Goal: Register for event/course

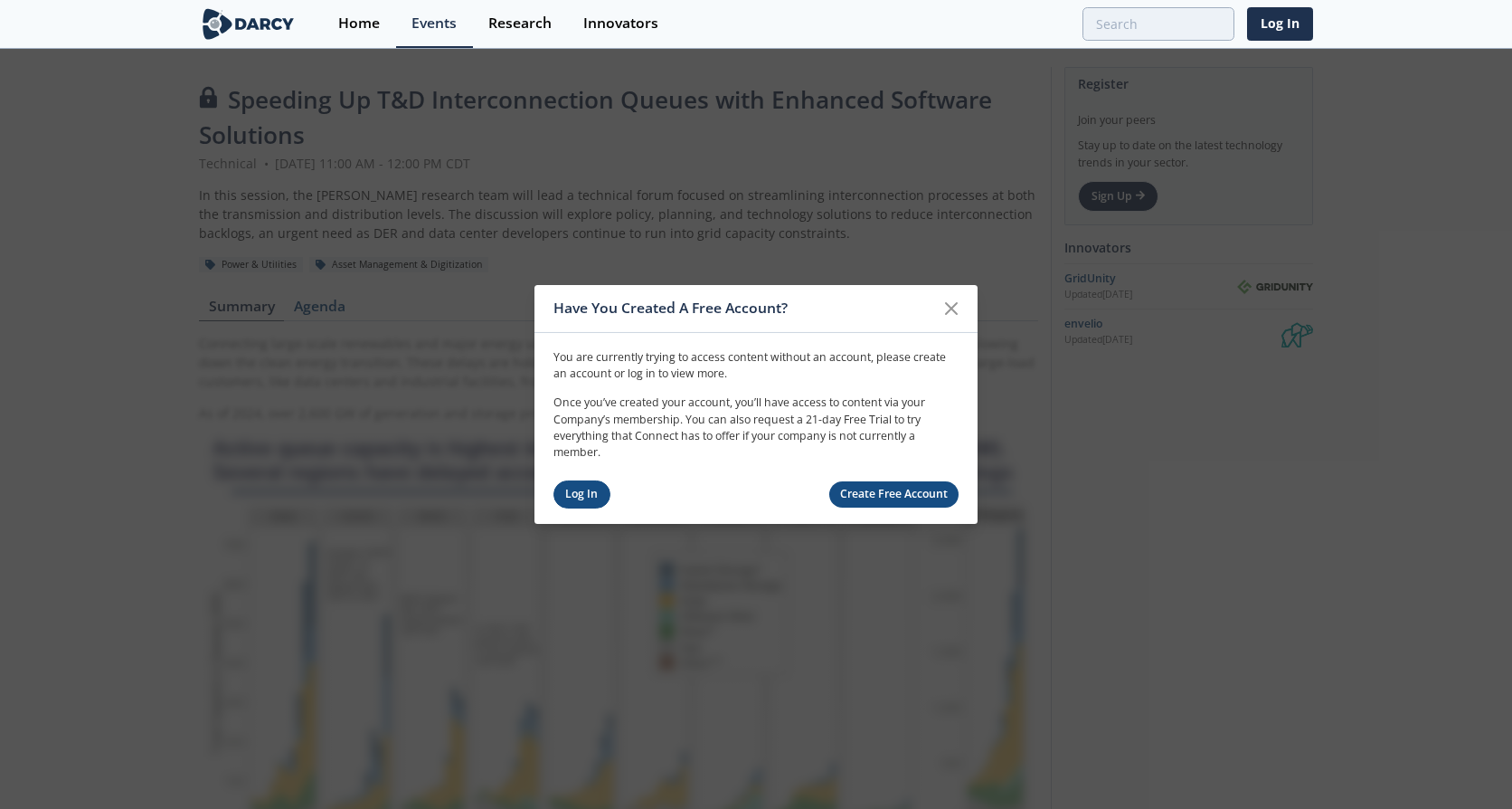
click at [590, 489] on link "Log In" at bounding box center [581, 494] width 57 height 28
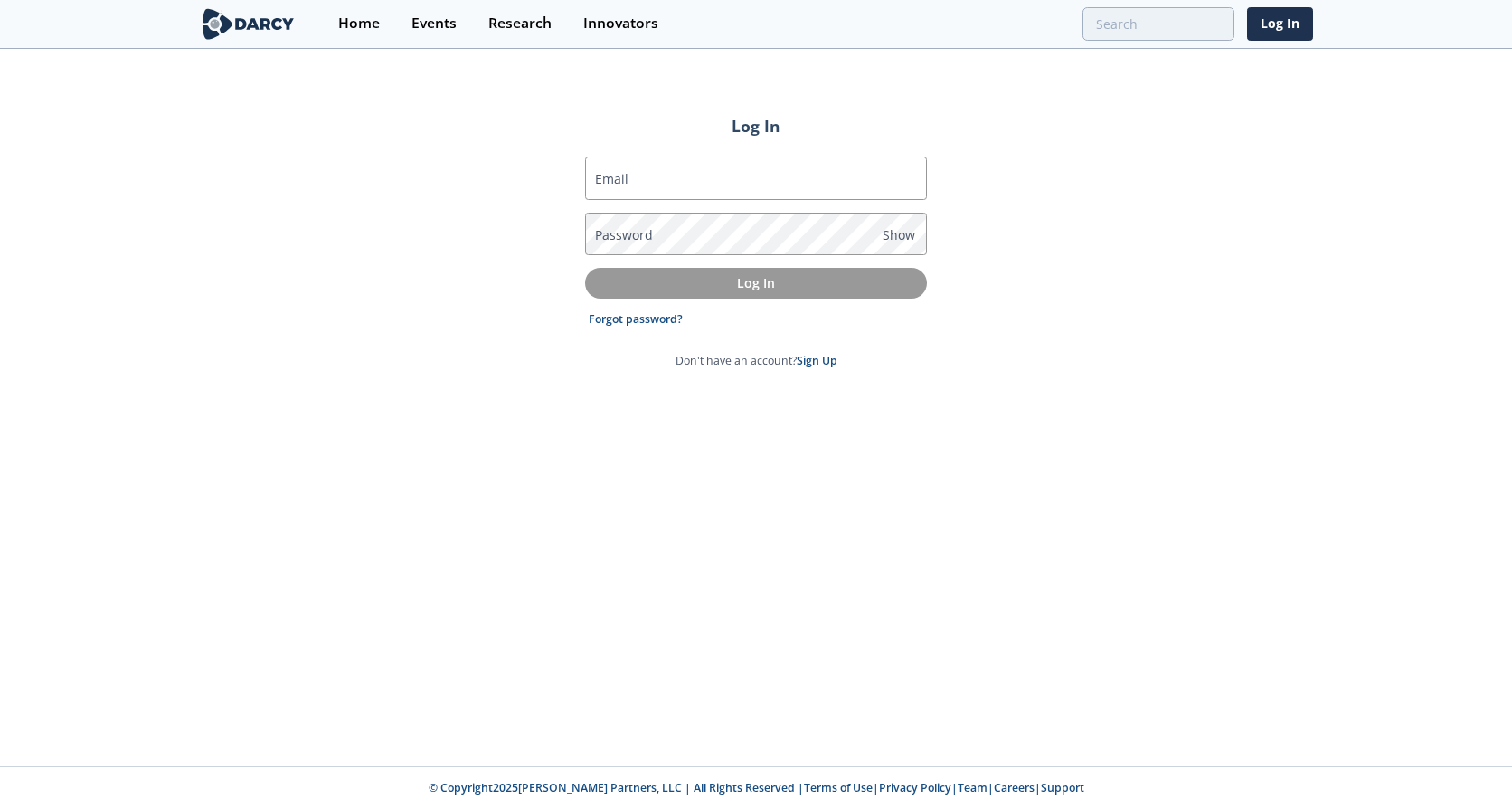
type input "[EMAIL_ADDRESS][PERSON_NAME][DOMAIN_NAME]"
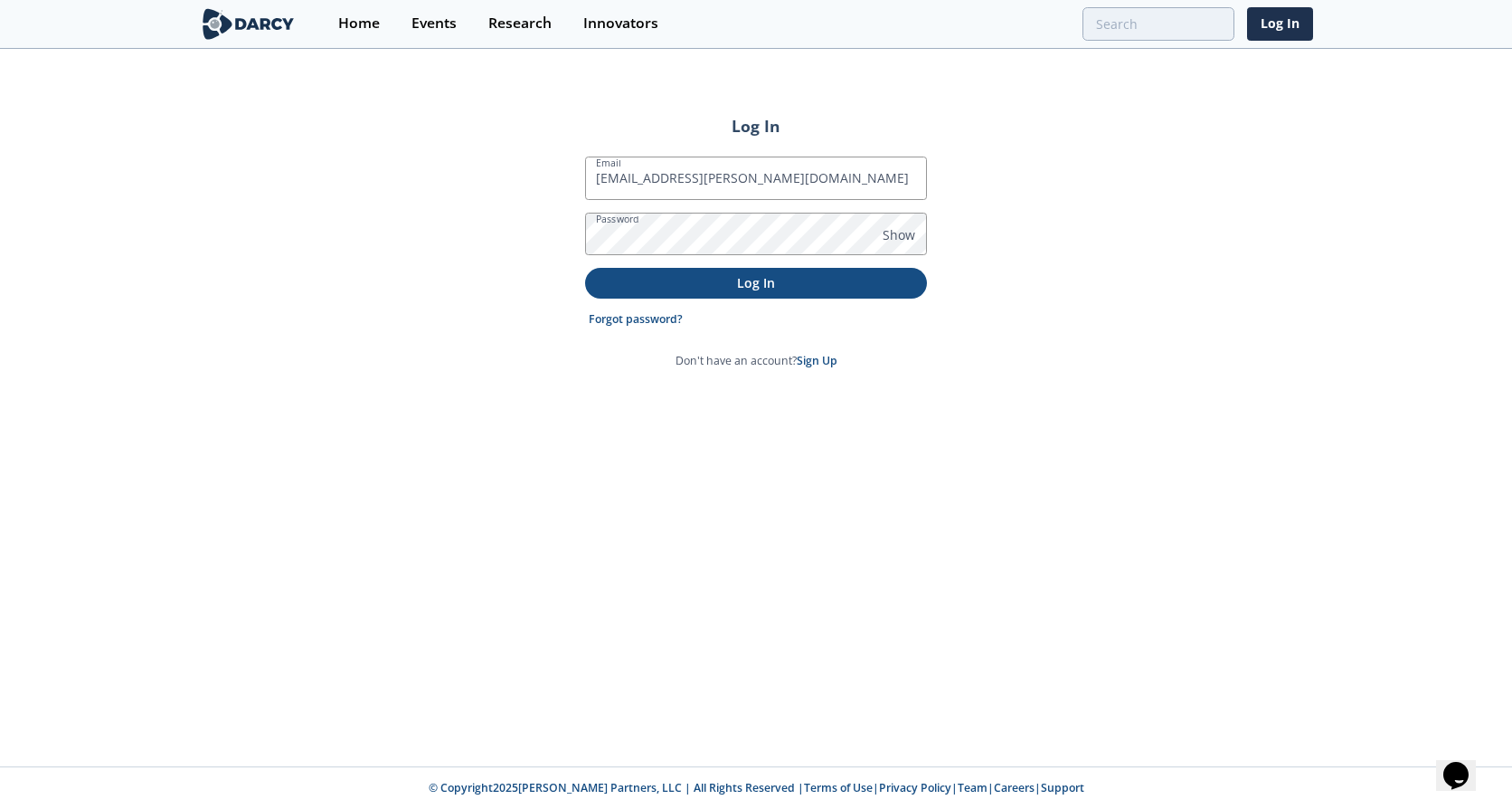
click at [756, 284] on p "Log In" at bounding box center [756, 282] width 317 height 19
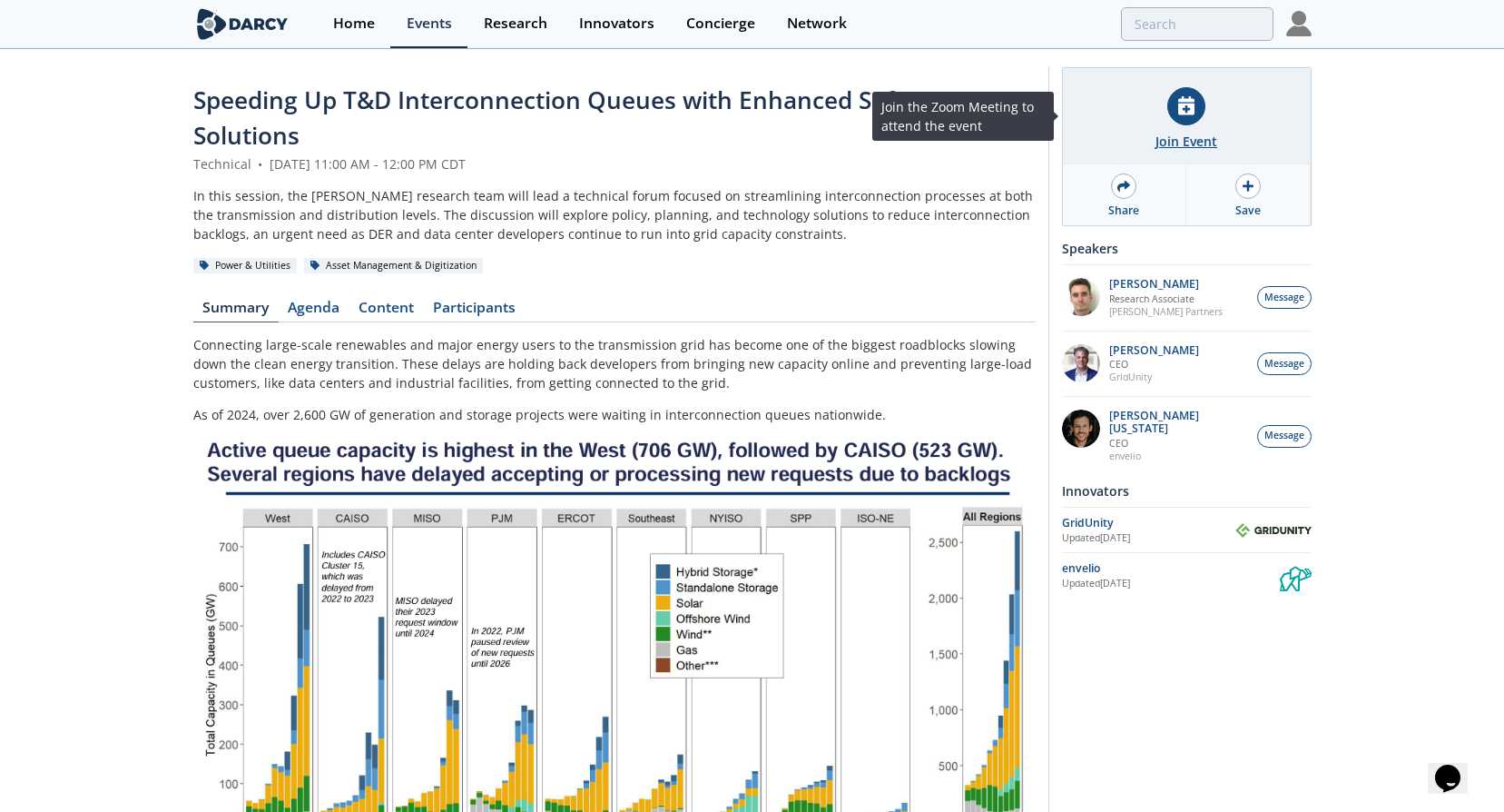
click at [1182, 147] on div "Join Event" at bounding box center [1186, 141] width 62 height 19
